Goal: Task Accomplishment & Management: Use online tool/utility

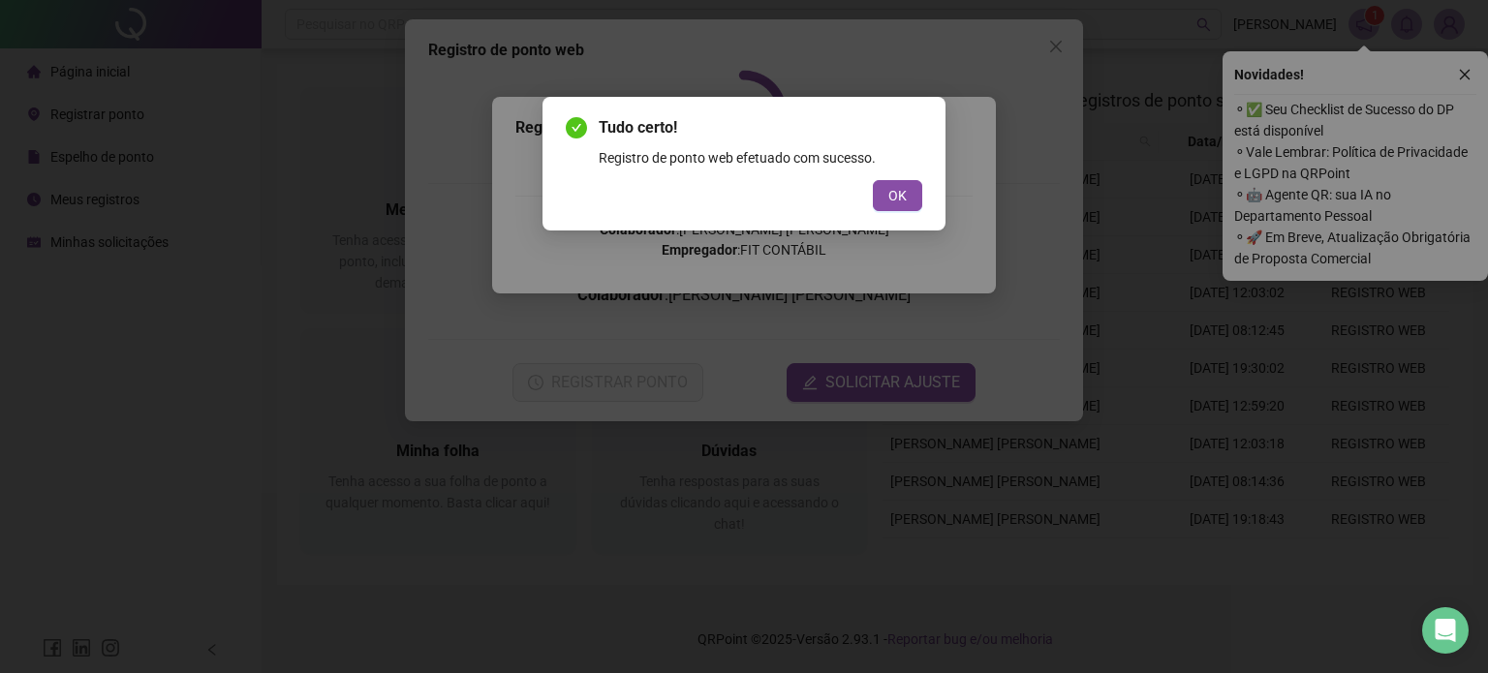
click at [685, 157] on div "Registro de ponto web efetuado com sucesso." at bounding box center [761, 157] width 324 height 21
click at [925, 186] on div "Tudo certo! Registro de ponto web efetuado com sucesso. OK" at bounding box center [744, 164] width 403 height 134
click at [900, 195] on button "OK" at bounding box center [897, 195] width 49 height 31
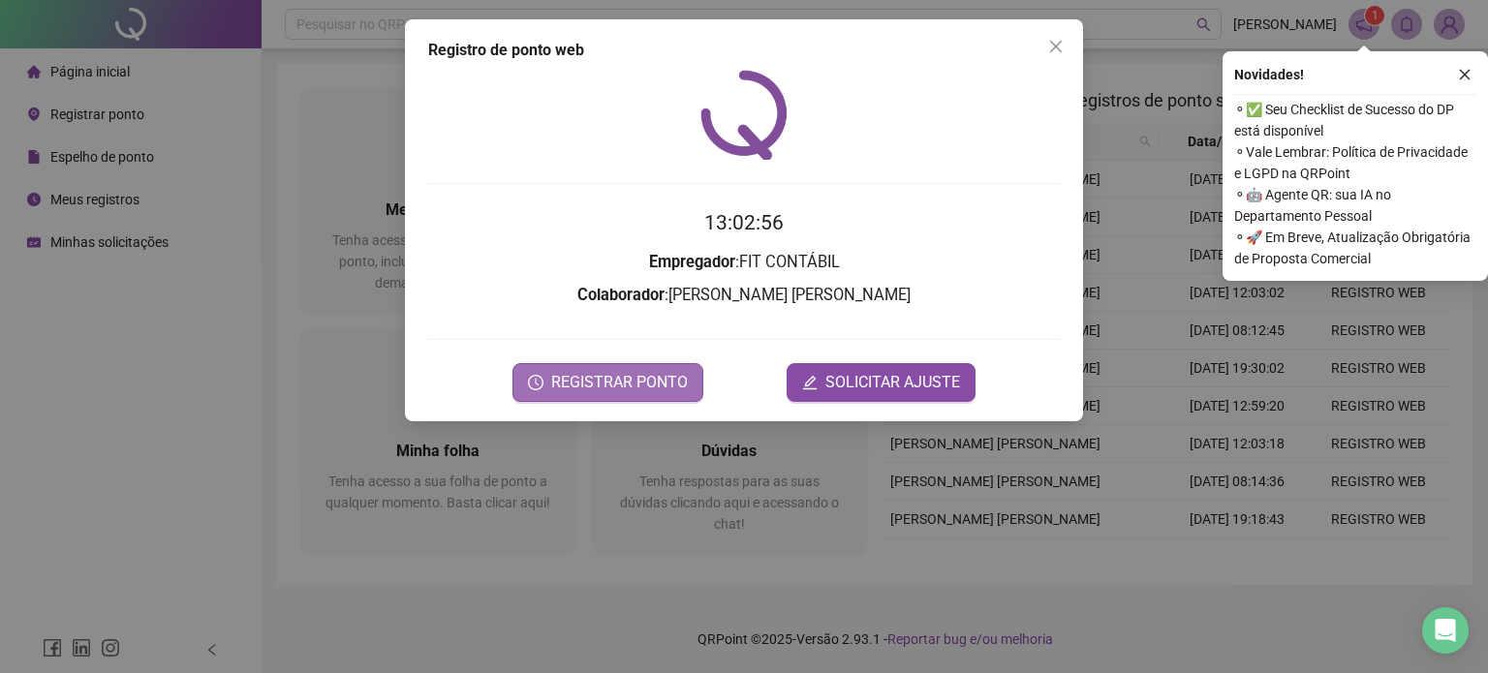
click at [615, 381] on span "REGISTRAR PONTO" at bounding box center [619, 382] width 137 height 23
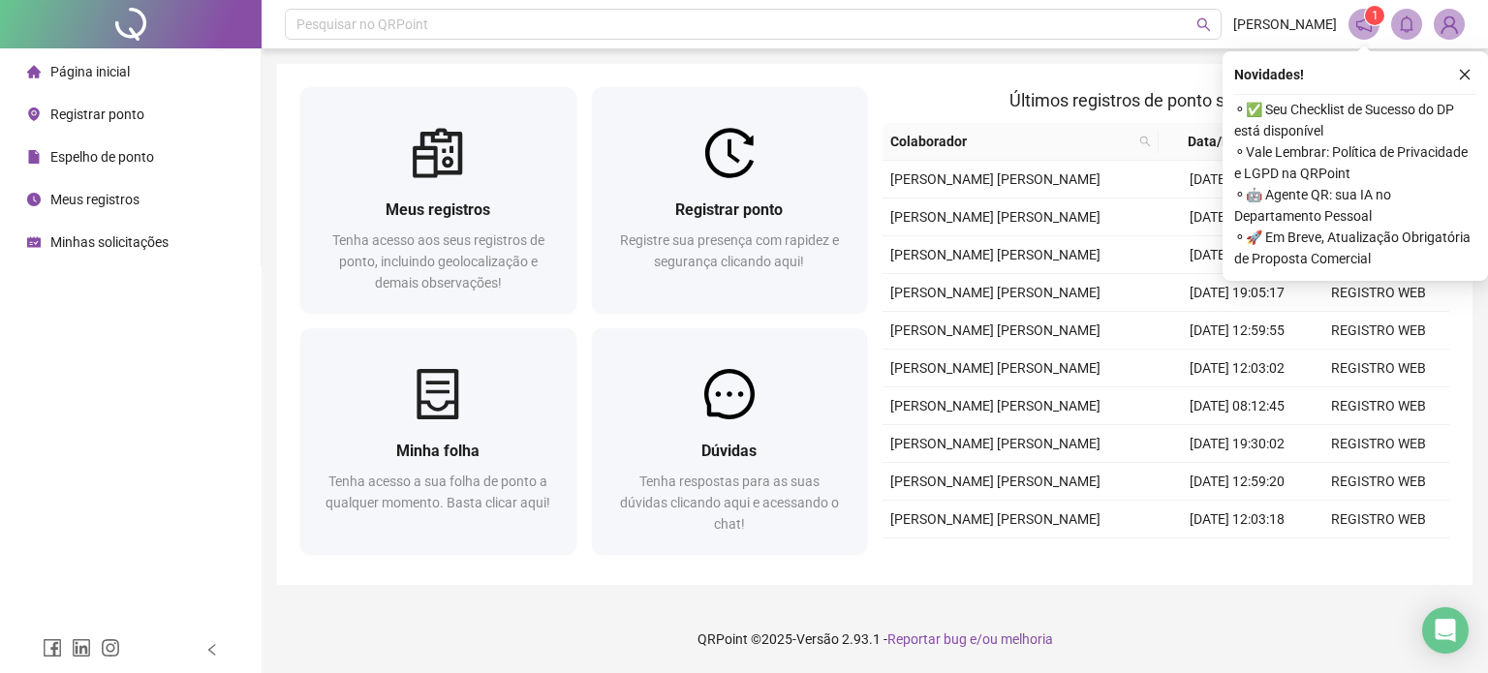
click at [114, 194] on span "Meus registros" at bounding box center [94, 200] width 89 height 16
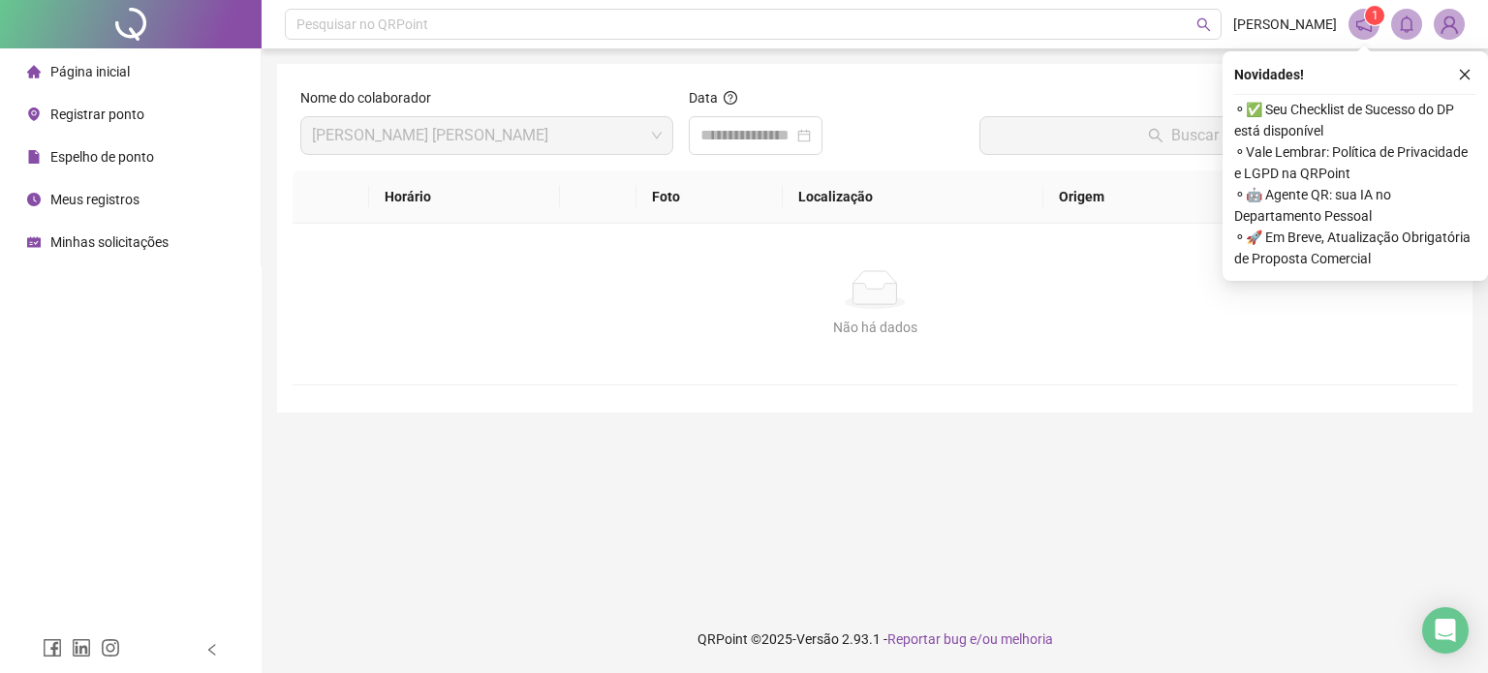
click at [113, 157] on span "Espelho de ponto" at bounding box center [102, 157] width 104 height 16
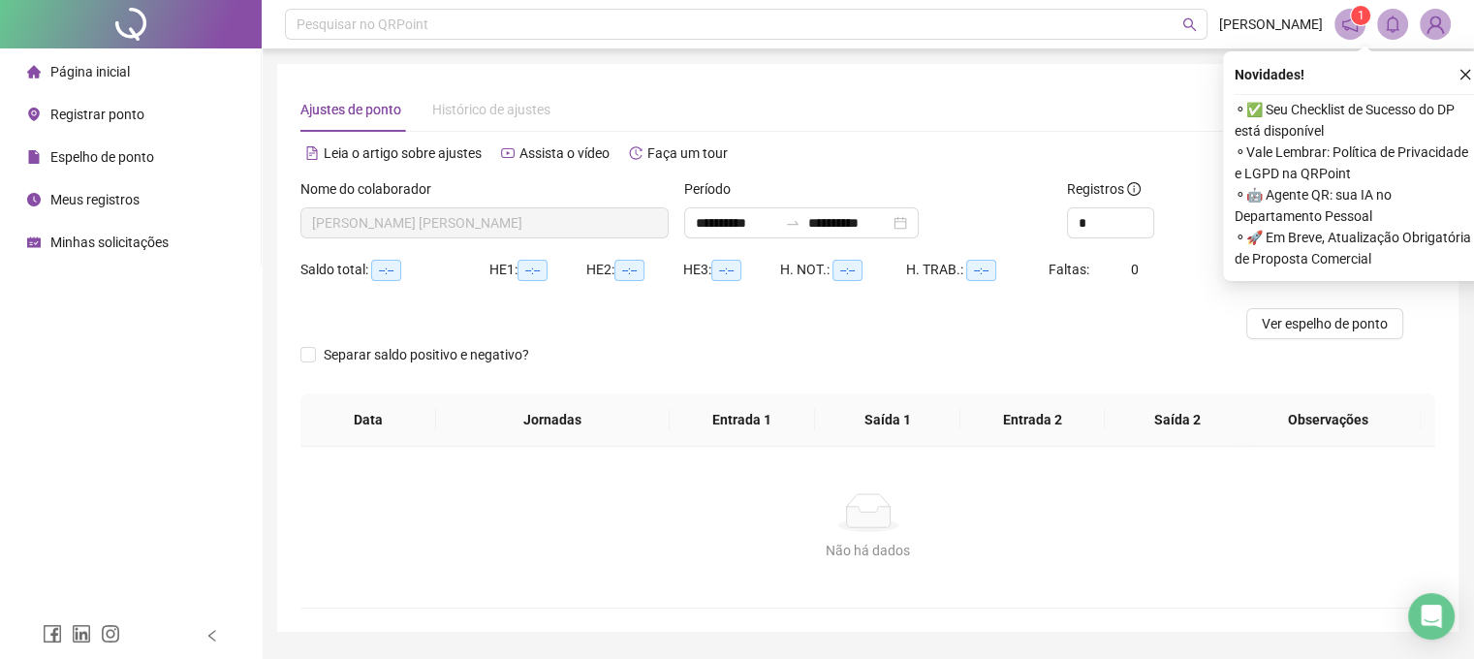
type input "**********"
click at [1466, 74] on icon "close" at bounding box center [1465, 75] width 14 height 14
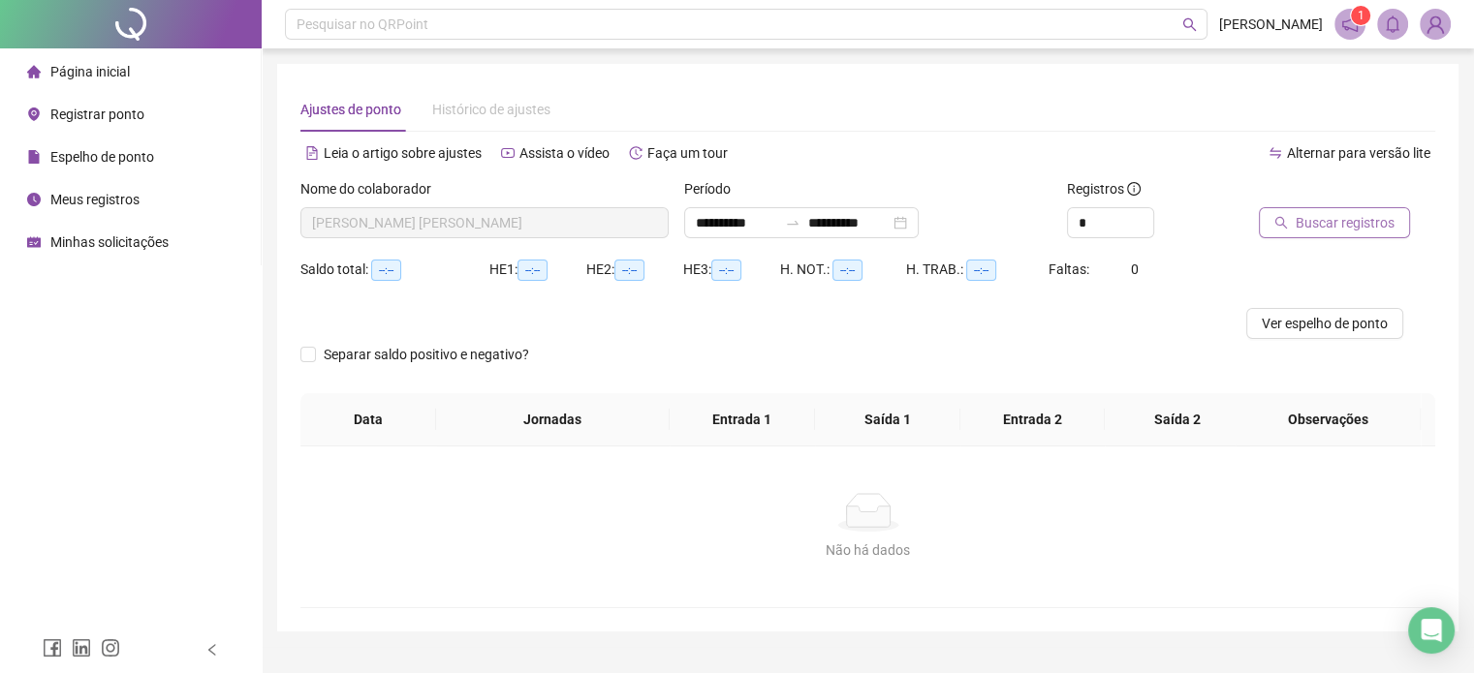
click at [1344, 220] on span "Buscar registros" at bounding box center [1344, 222] width 99 height 21
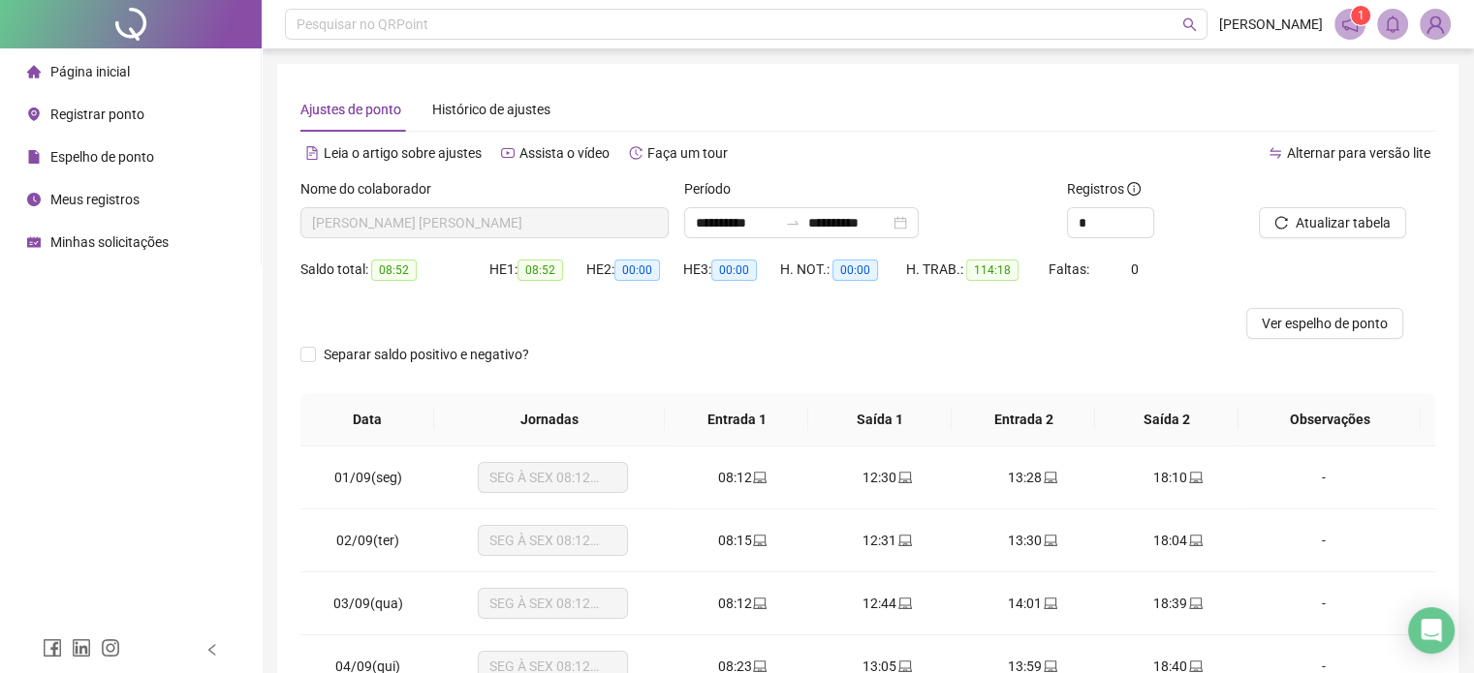
click at [133, 201] on span "Meus registros" at bounding box center [94, 200] width 89 height 16
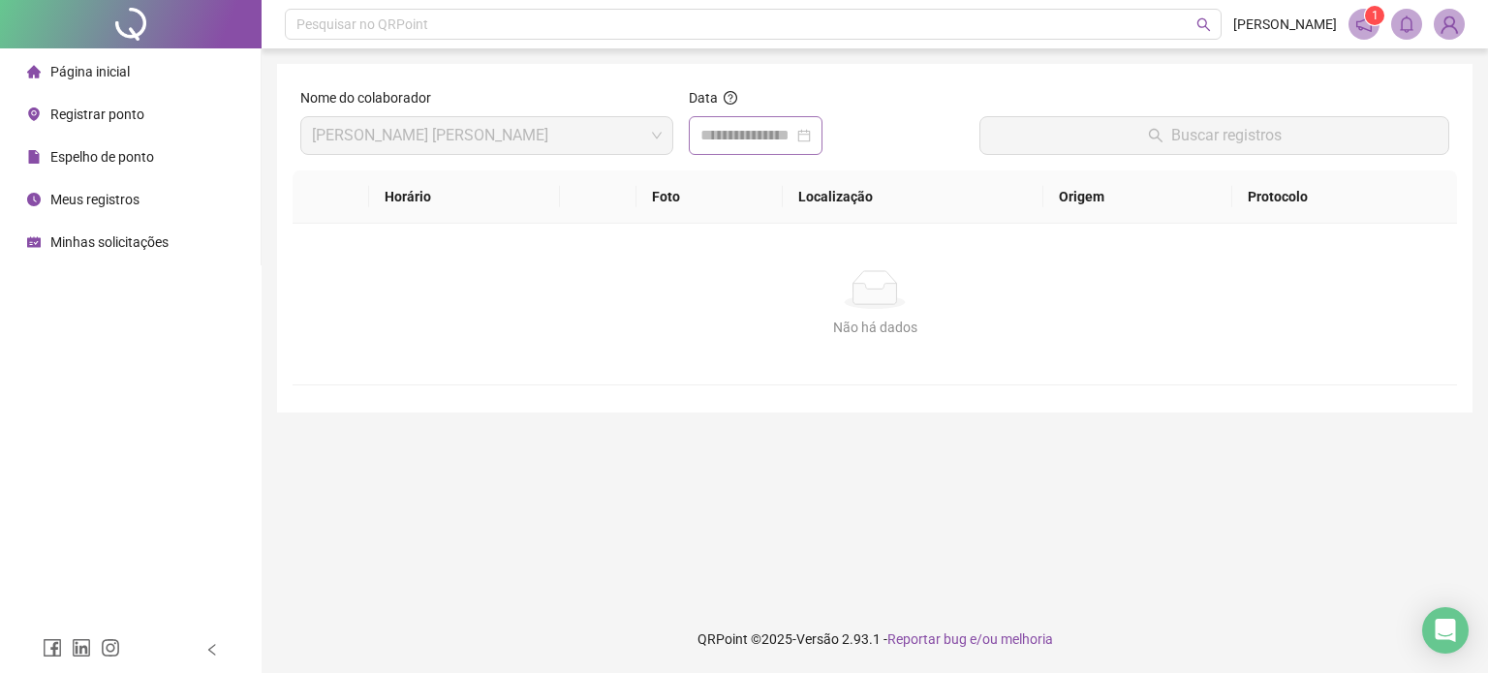
click at [784, 146] on div at bounding box center [756, 135] width 134 height 39
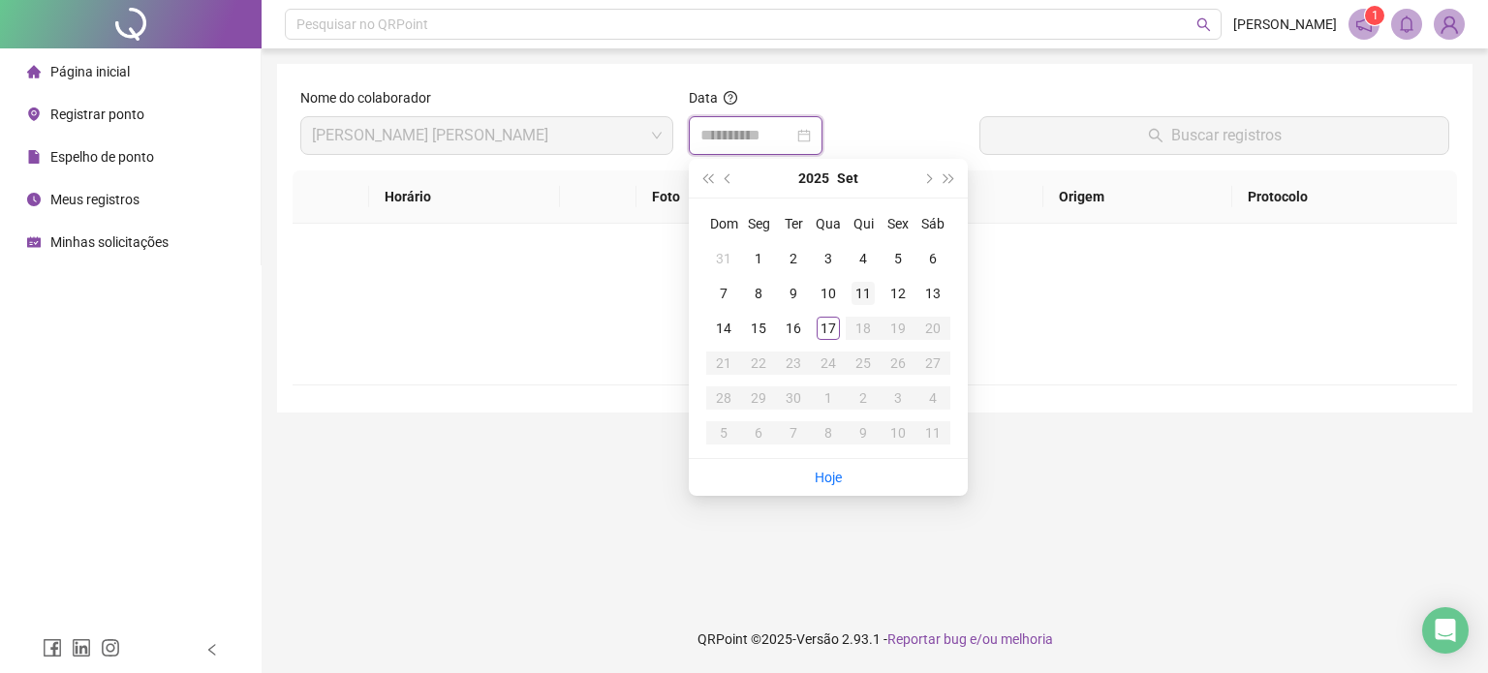
type input "**********"
drag, startPoint x: 831, startPoint y: 324, endPoint x: 838, endPoint y: 312, distance: 13.5
click at [834, 317] on div "17" at bounding box center [828, 328] width 23 height 23
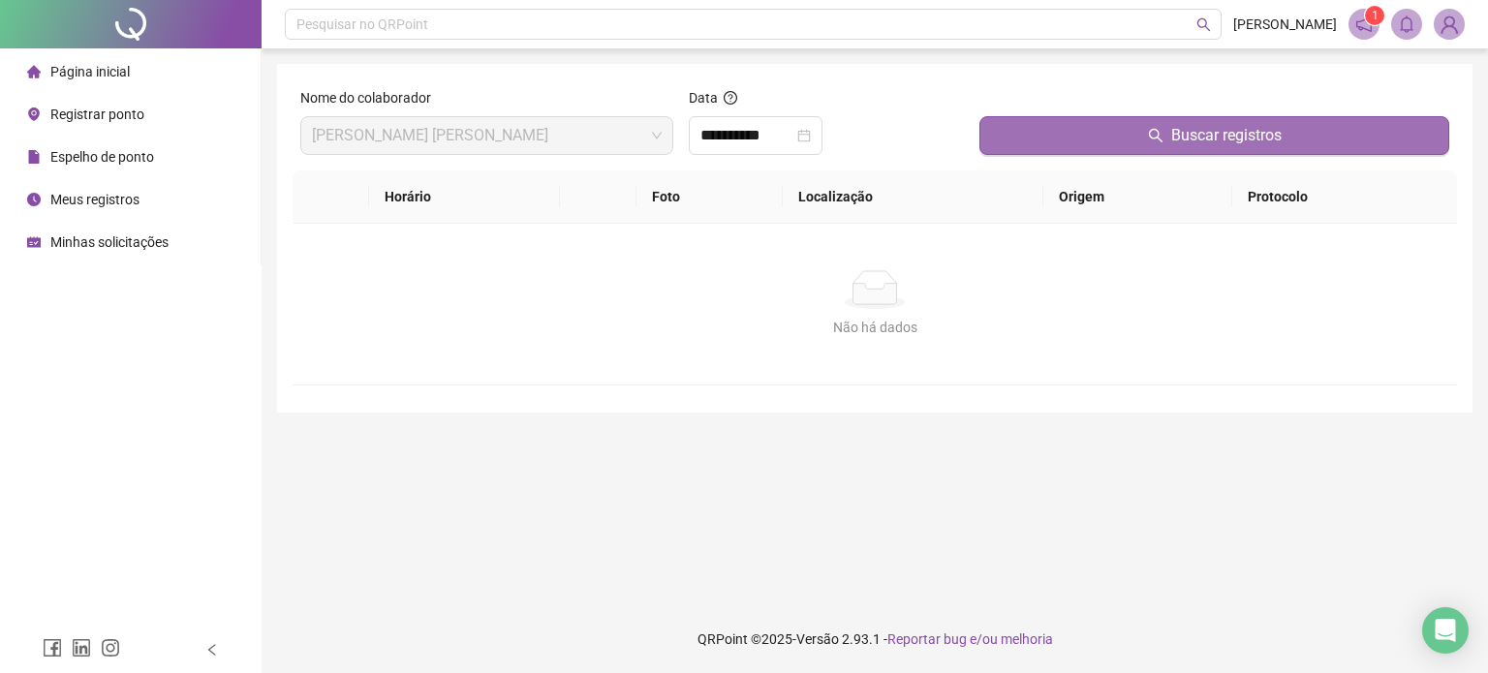
click at [1218, 128] on span "Buscar registros" at bounding box center [1226, 135] width 110 height 23
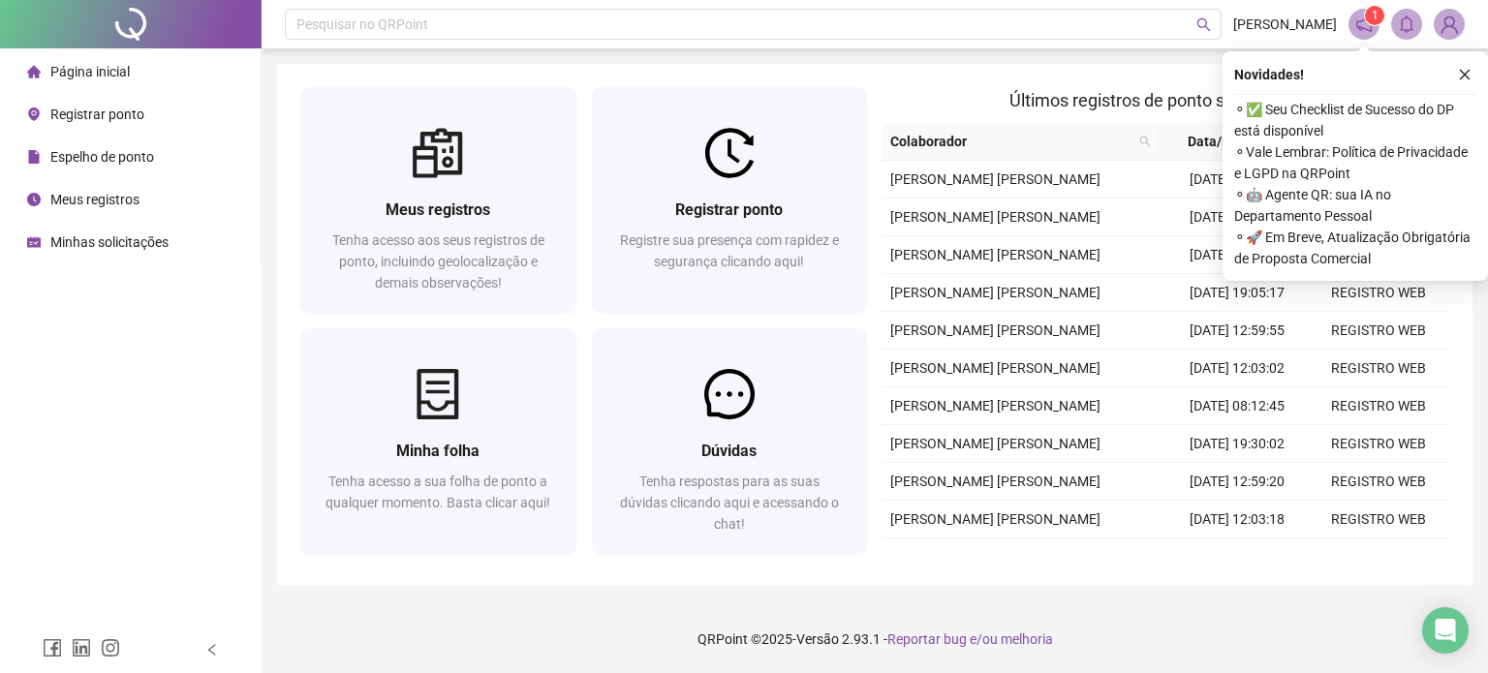
click at [1439, 16] on img at bounding box center [1449, 24] width 29 height 29
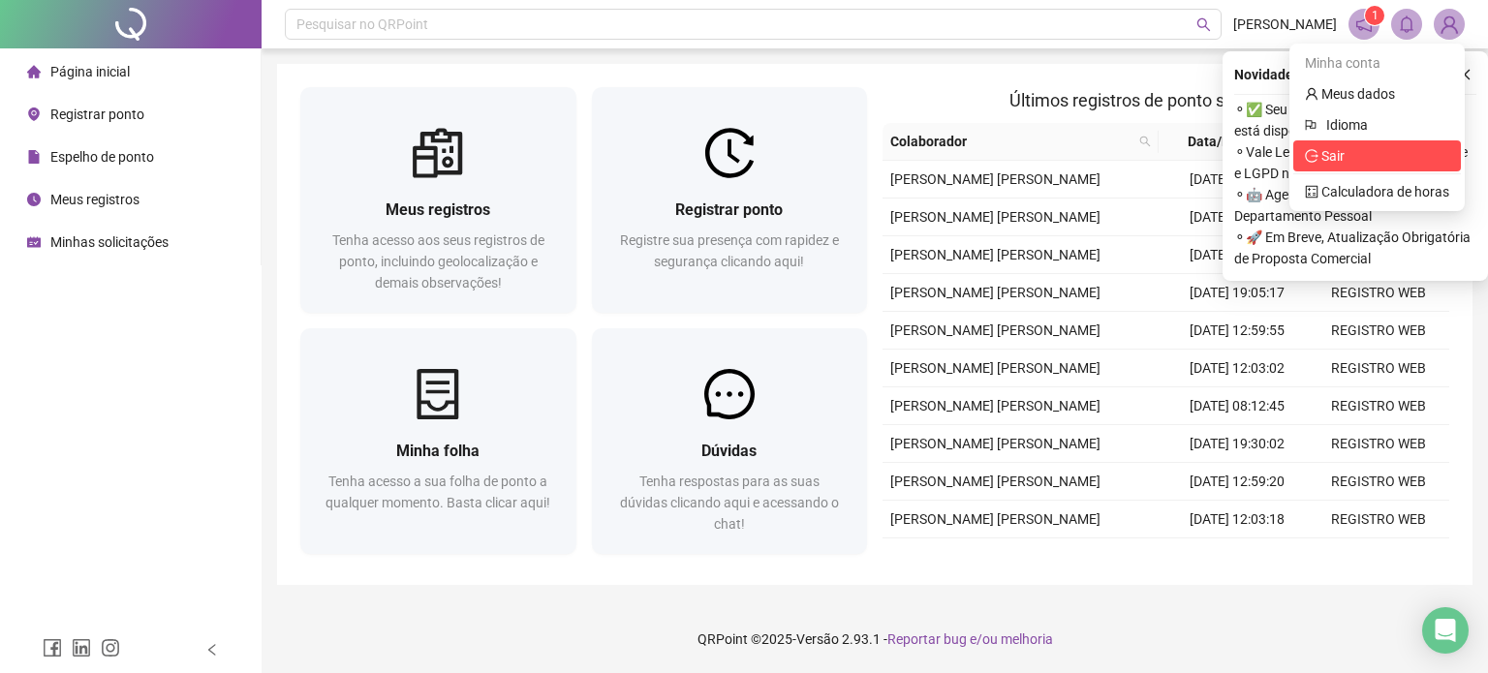
click at [1341, 161] on span "Sair" at bounding box center [1333, 156] width 23 height 16
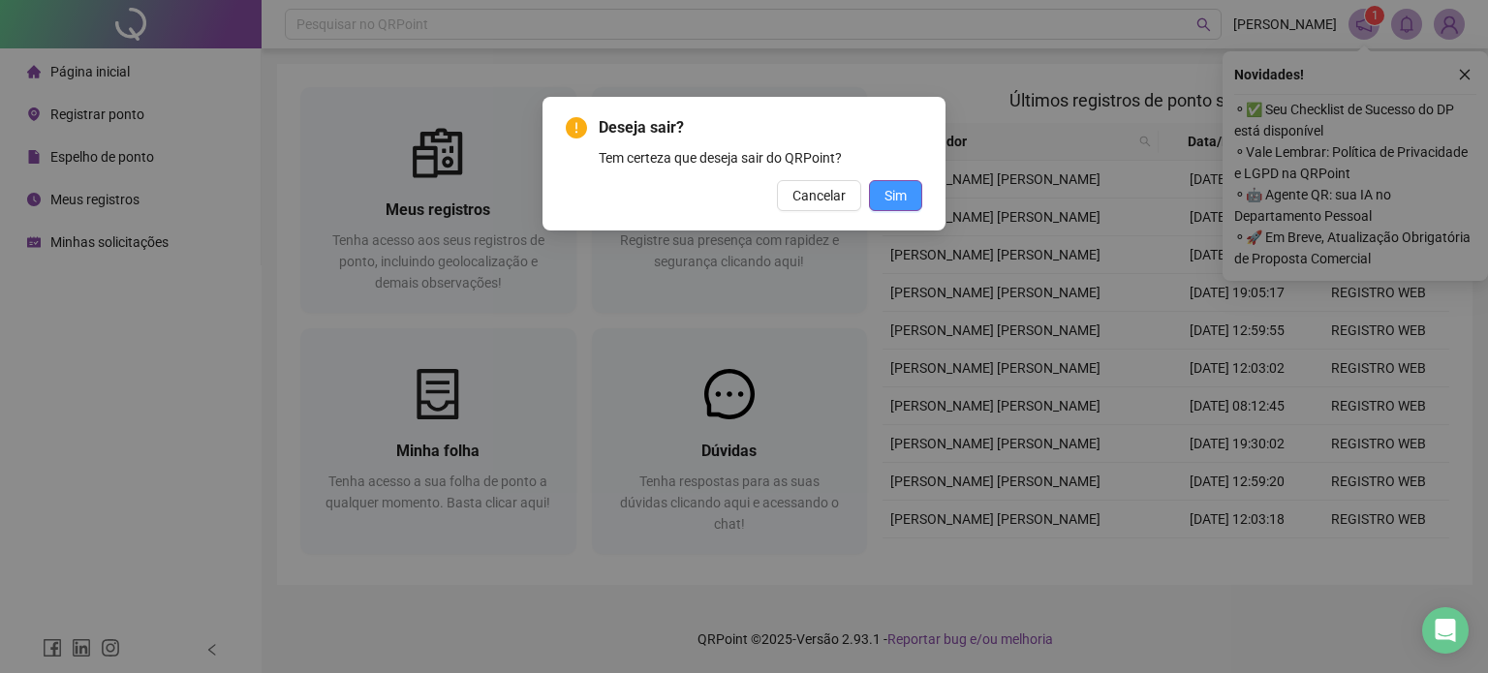
click at [894, 190] on span "Sim" at bounding box center [896, 195] width 22 height 21
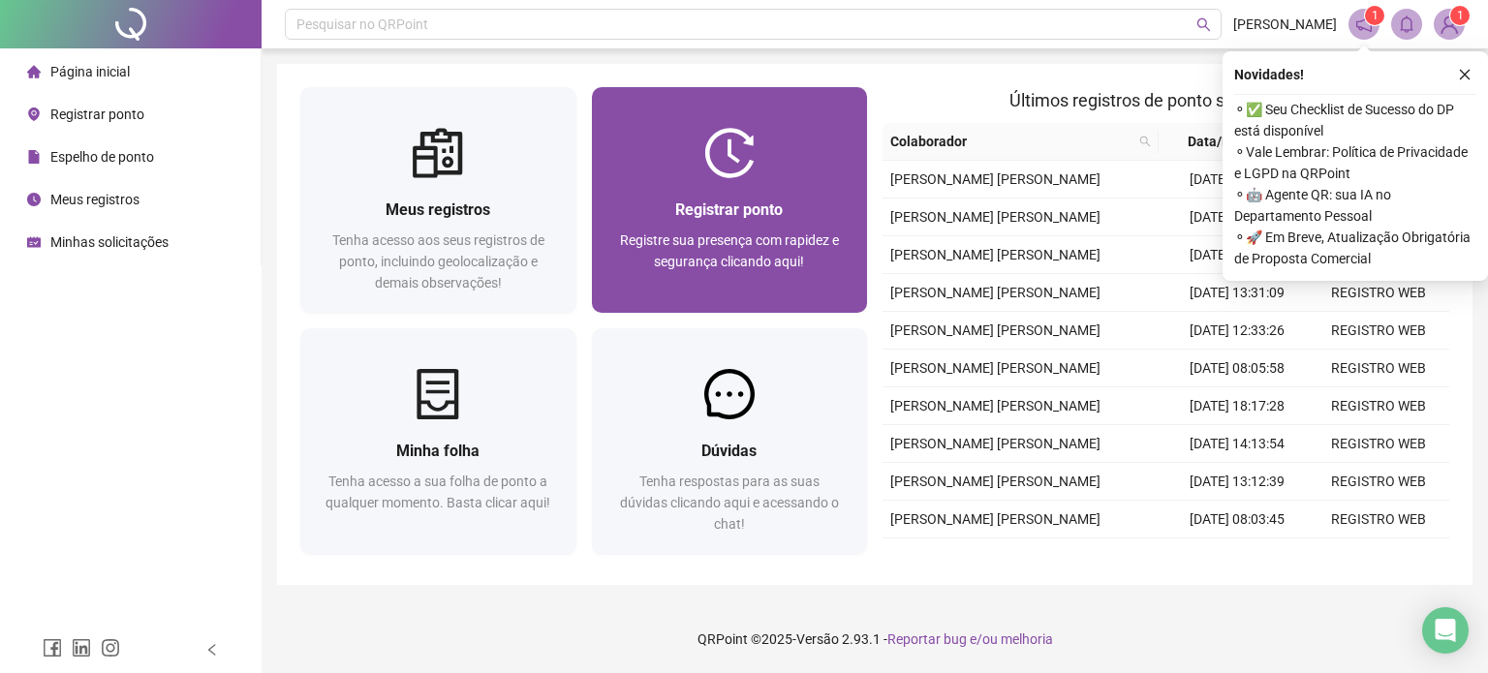
click at [715, 216] on span "Registrar ponto" at bounding box center [729, 210] width 108 height 18
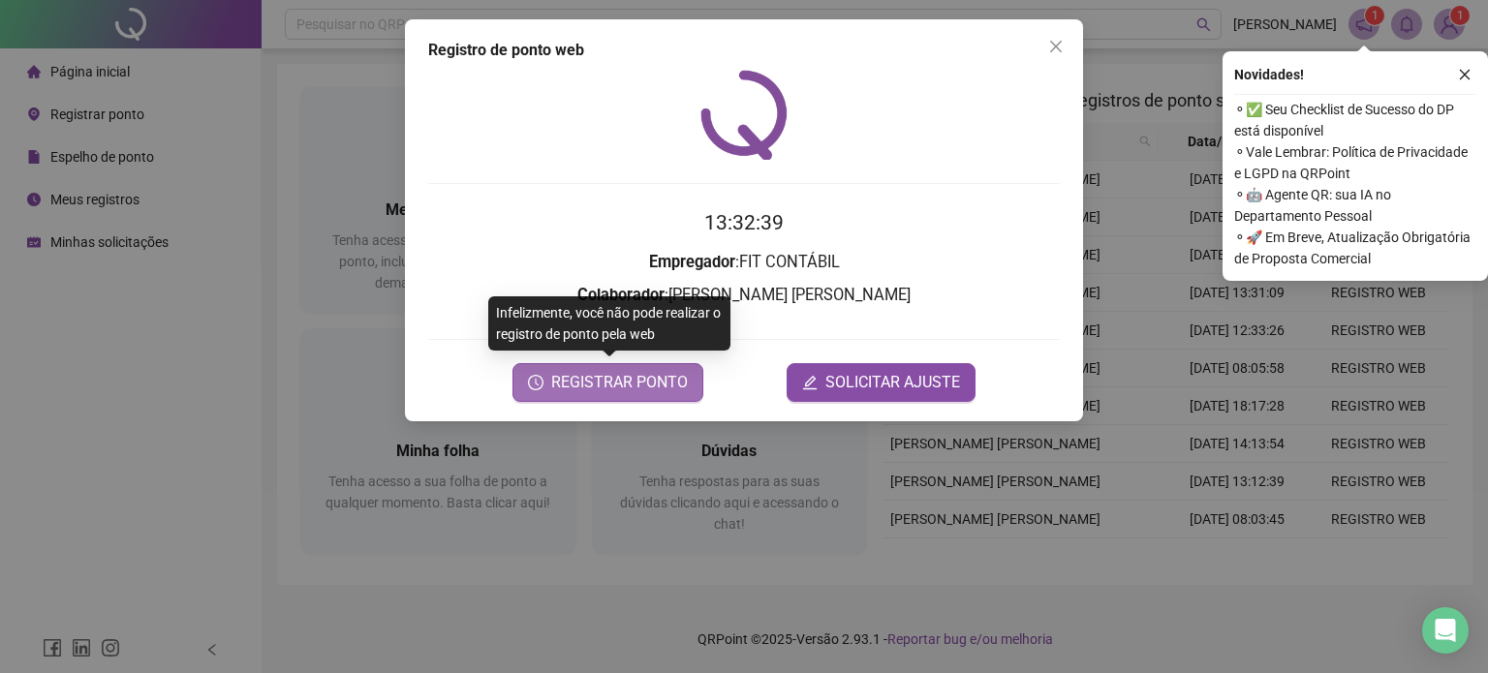
click at [647, 387] on span "REGISTRAR PONTO" at bounding box center [619, 382] width 137 height 23
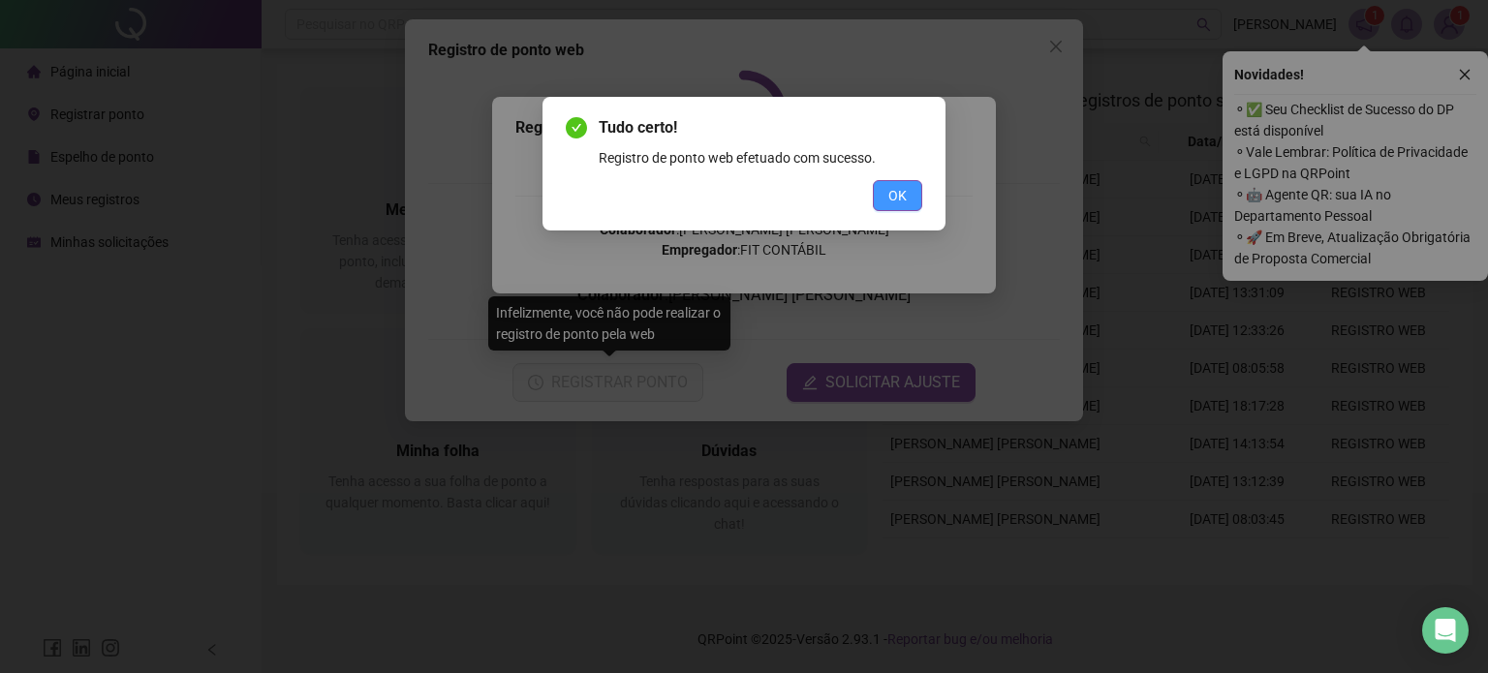
click at [864, 200] on div "OK" at bounding box center [744, 195] width 357 height 31
click at [899, 204] on span "OK" at bounding box center [898, 195] width 18 height 21
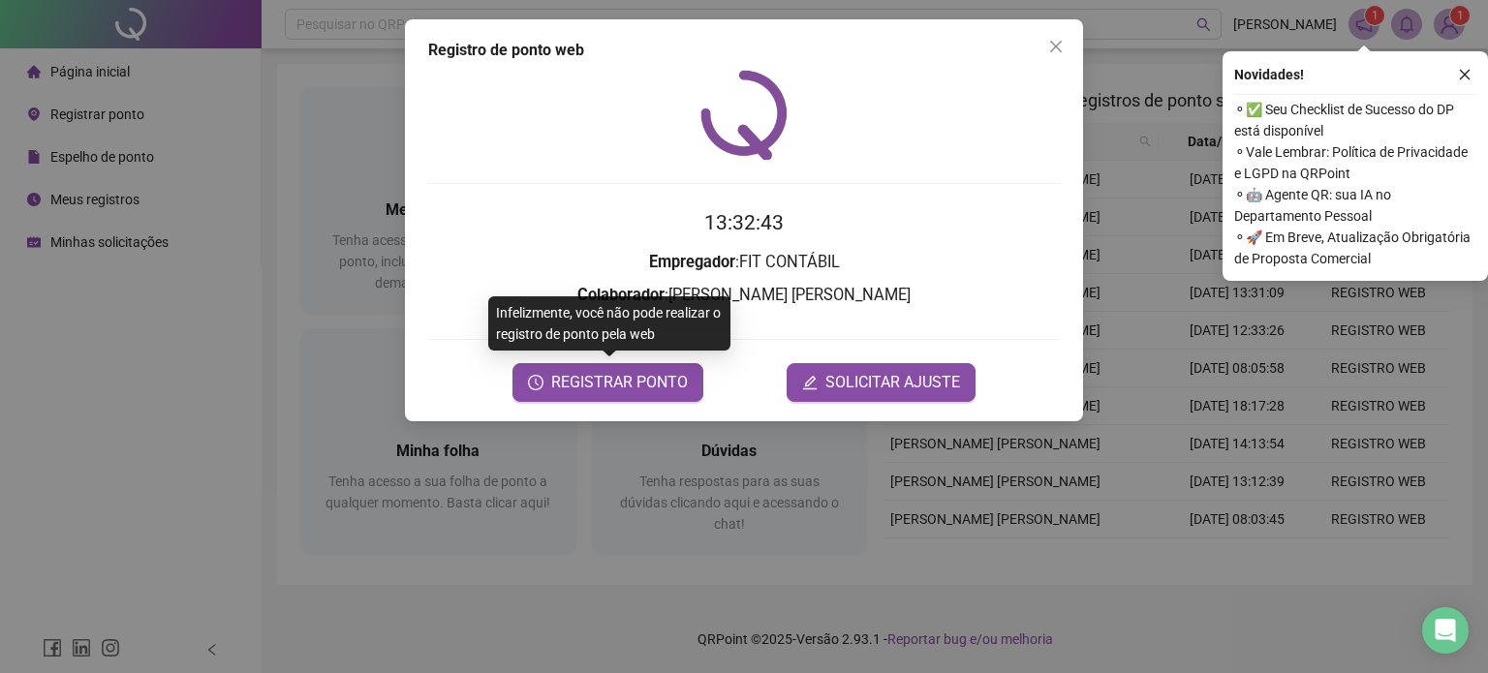
click at [1453, 22] on div "Registro de ponto web 13:32:43 Empregador : FIT CONTÁBIL Colaborador : DENISE D…" at bounding box center [744, 336] width 1488 height 673
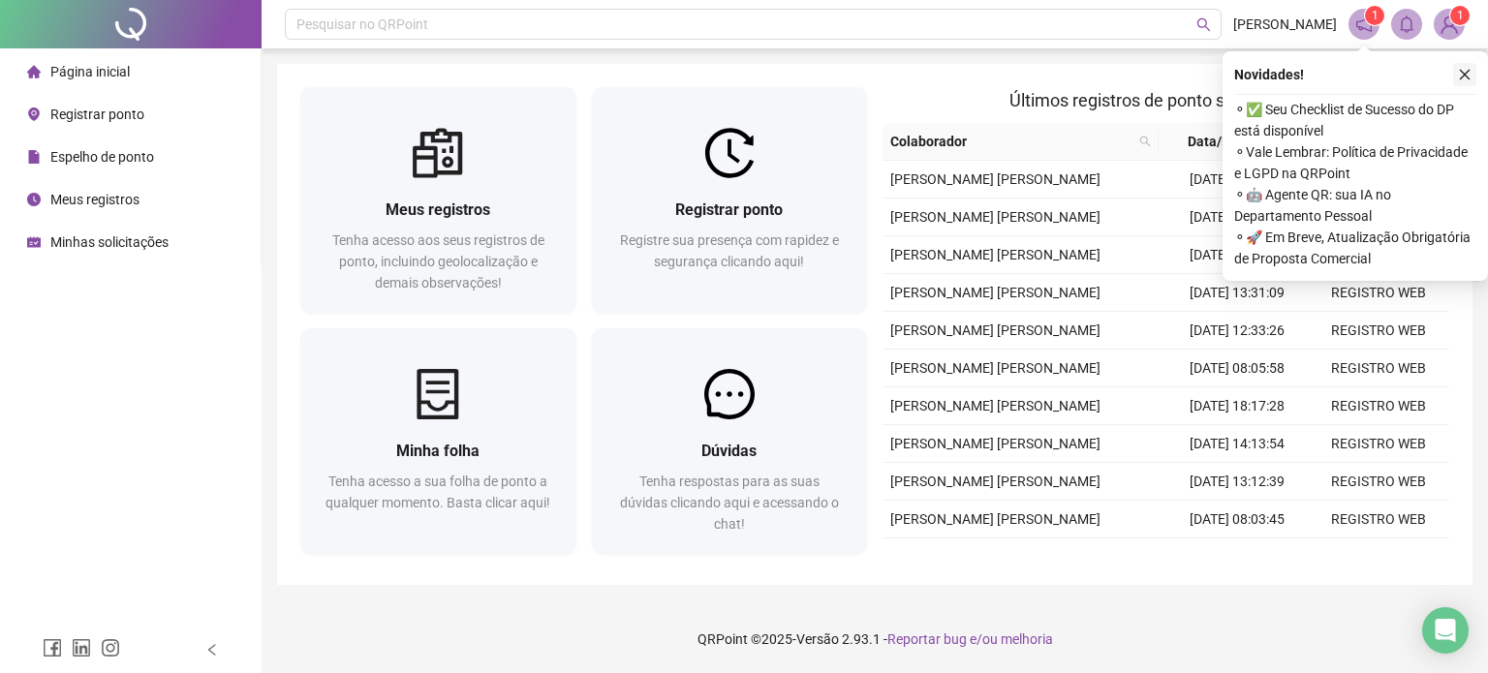
click at [1457, 81] on button "button" at bounding box center [1464, 74] width 23 height 23
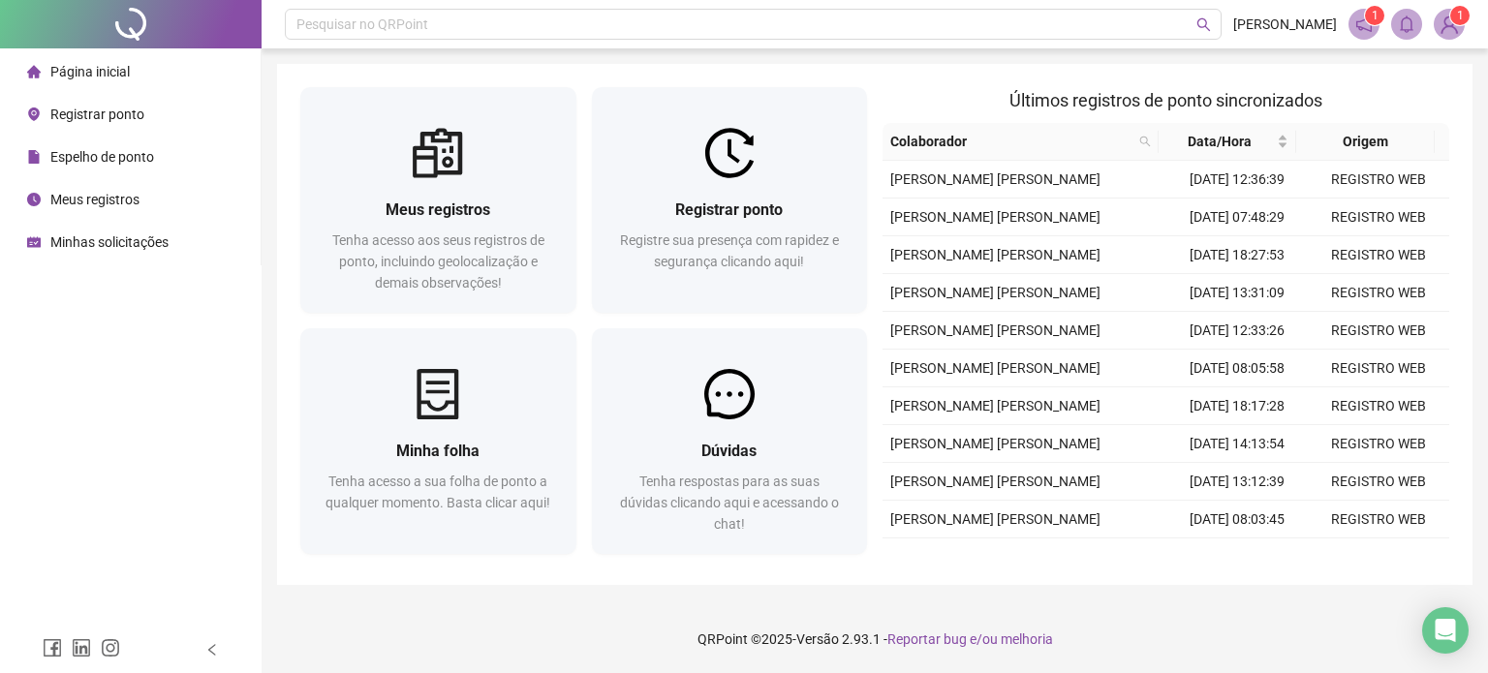
click at [1451, 32] on img at bounding box center [1449, 24] width 29 height 29
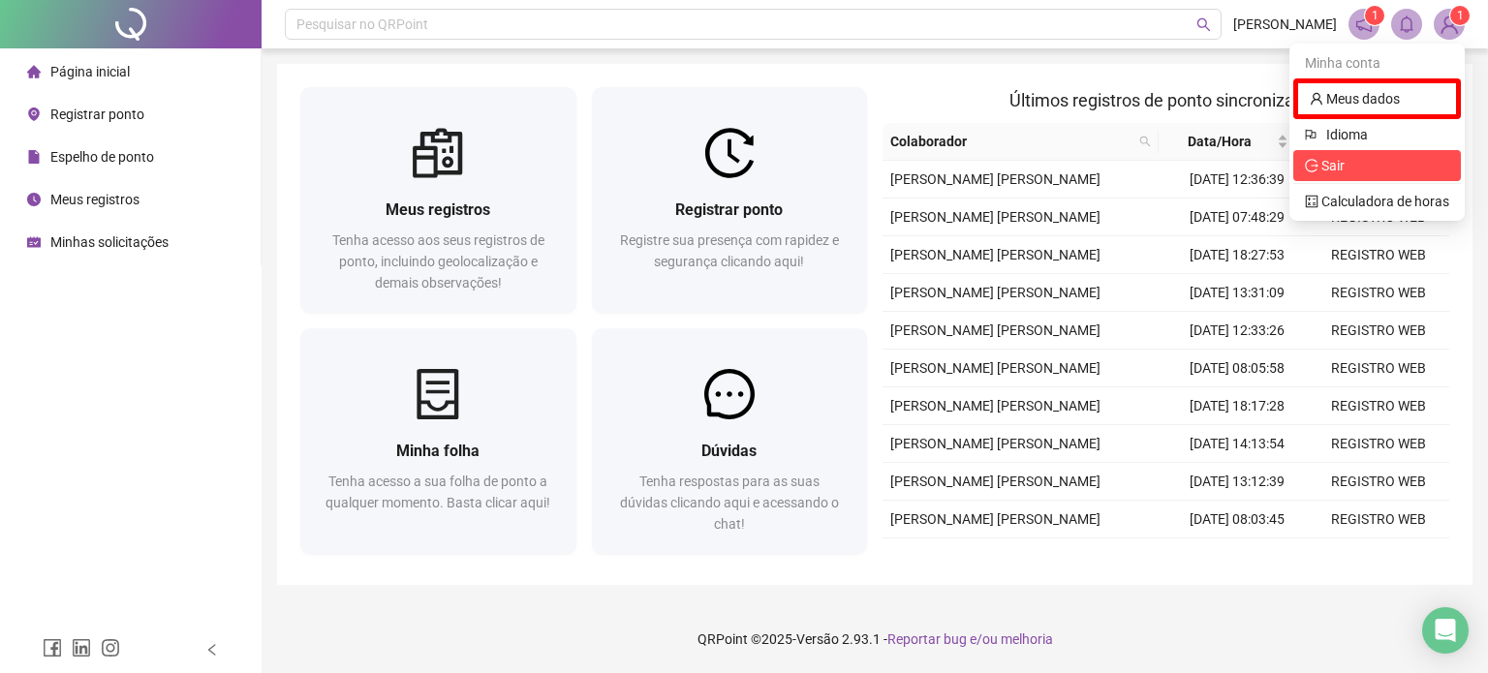
click at [1325, 170] on span "Sair" at bounding box center [1333, 166] width 23 height 16
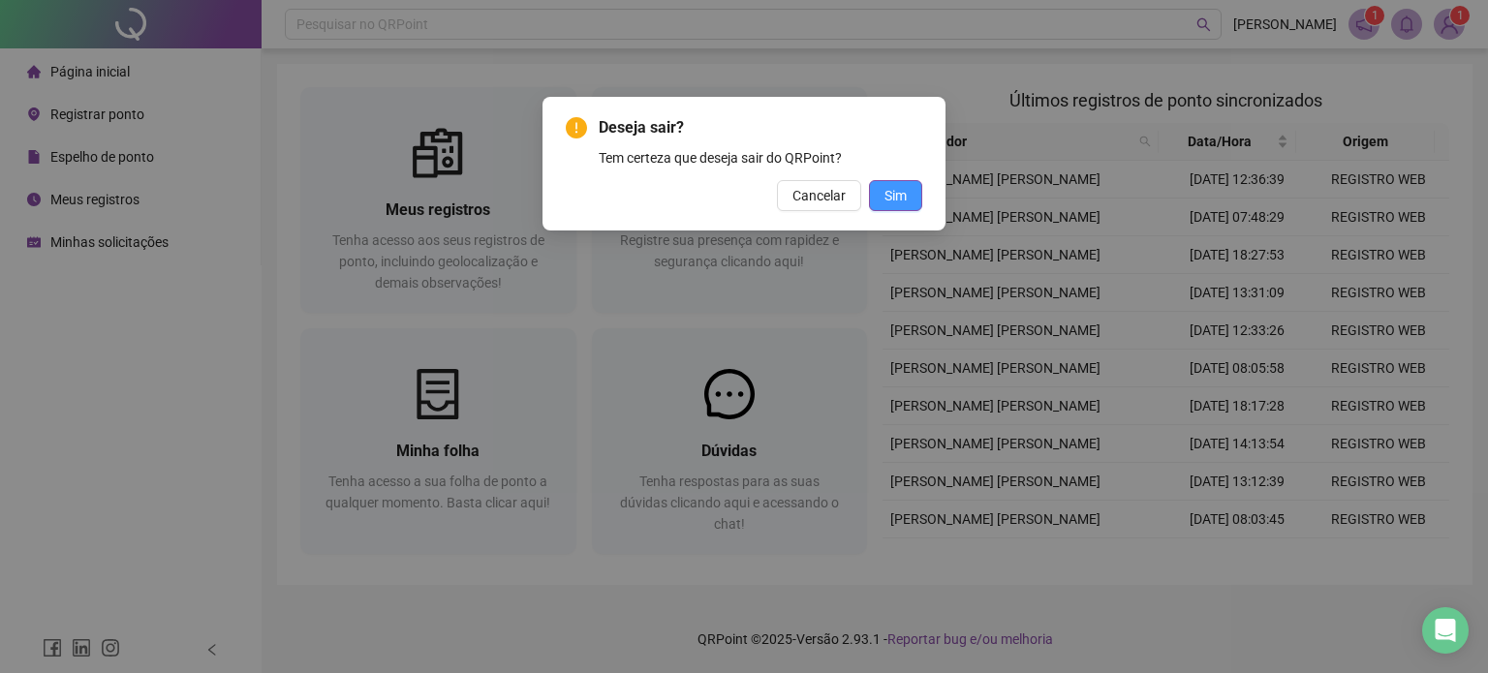
click at [885, 197] on span "Sim" at bounding box center [896, 195] width 22 height 21
